Goal: Find specific fact: Find specific fact

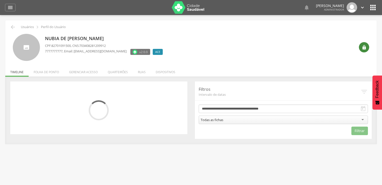
click at [364, 52] on div "" at bounding box center [364, 47] width 10 height 10
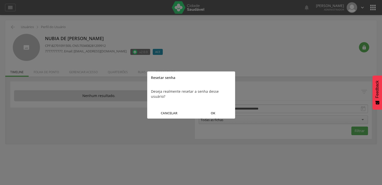
click at [224, 108] on button "OK" at bounding box center [213, 113] width 44 height 11
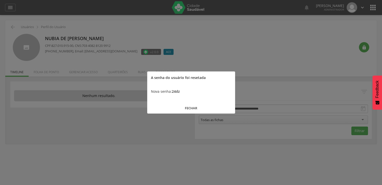
click at [180, 90] on b "24dz" at bounding box center [176, 91] width 8 height 5
click at [179, 91] on b "24dz" at bounding box center [176, 91] width 8 height 5
click at [178, 91] on b "24dz" at bounding box center [176, 91] width 8 height 5
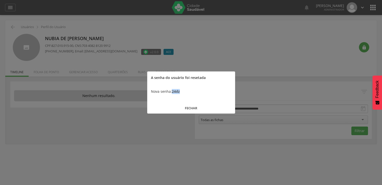
click at [178, 91] on b "24dz" at bounding box center [176, 91] width 8 height 5
copy b "24dz"
click at [181, 107] on button "FECHAR" at bounding box center [191, 108] width 88 height 11
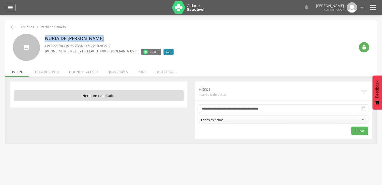
drag, startPoint x: 101, startPoint y: 36, endPoint x: 46, endPoint y: 38, distance: 55.1
click at [46, 38] on p "Nubia de [PERSON_NAME]" at bounding box center [110, 38] width 131 height 7
copy p "Nubia de [PERSON_NAME]"
drag, startPoint x: 75, startPoint y: 46, endPoint x: 52, endPoint y: 46, distance: 23.1
click at [52, 46] on p "CPF: 827.010.915-00 , CNS: 703 4082 8120 9912" at bounding box center [110, 45] width 131 height 5
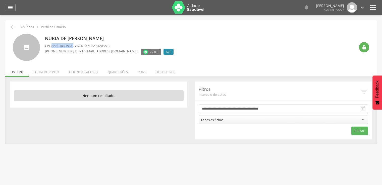
copy span "827.010.915-00"
click at [143, 184] on div " Supervisão  Distritos  Ubs adicionar ubs  Coordenador: - [PERSON_NAME] / B…" at bounding box center [191, 107] width 382 height 185
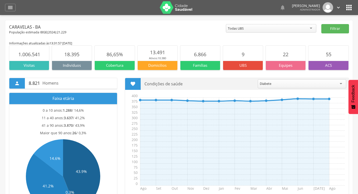
click at [188, 10] on icon "" at bounding box center [349, 8] width 8 height 8
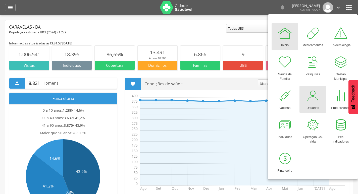
click at [188, 82] on div at bounding box center [312, 95] width 15 height 15
